Goal: Find specific page/section

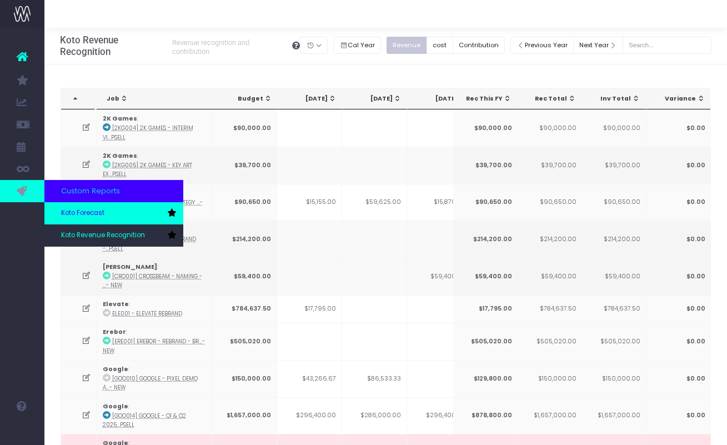
click at [83, 216] on span "Koto Forecast" at bounding box center [82, 213] width 43 height 10
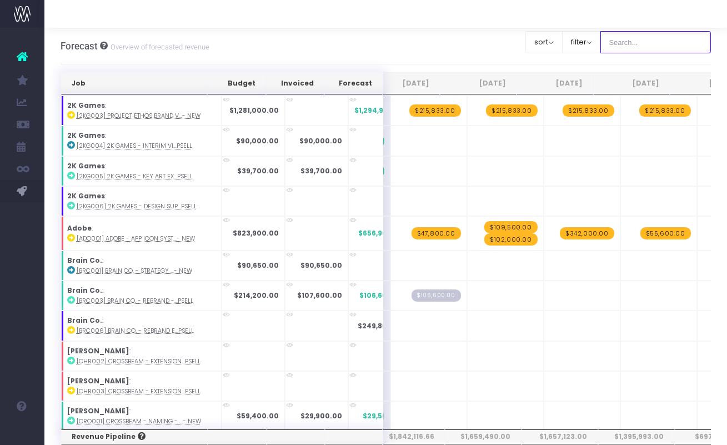
click at [643, 43] on input "text" at bounding box center [655, 42] width 111 height 22
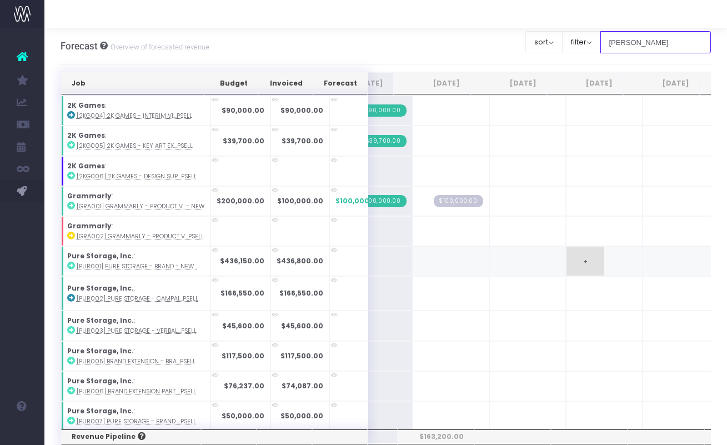
scroll to position [0, 197]
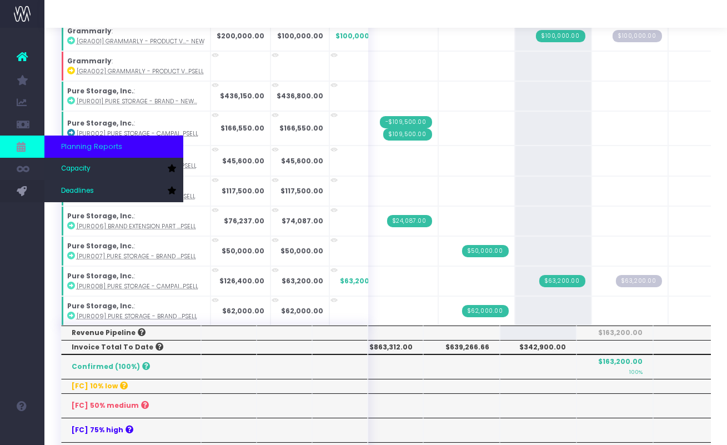
type input "[PERSON_NAME]"
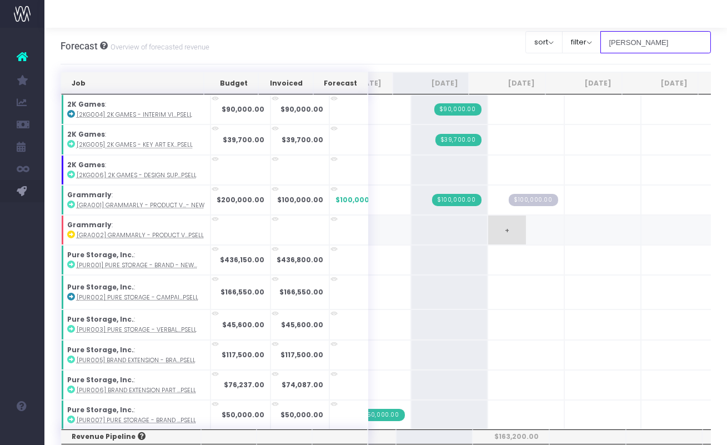
scroll to position [0, 152]
